Goal: Navigation & Orientation: Find specific page/section

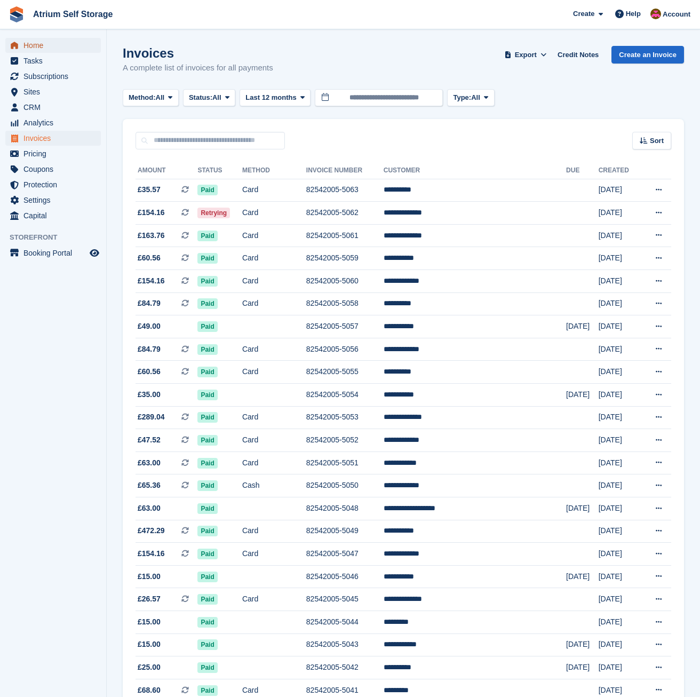
click at [36, 44] on span "Home" at bounding box center [55, 45] width 64 height 15
